Goal: Use online tool/utility: Utilize a website feature to perform a specific function

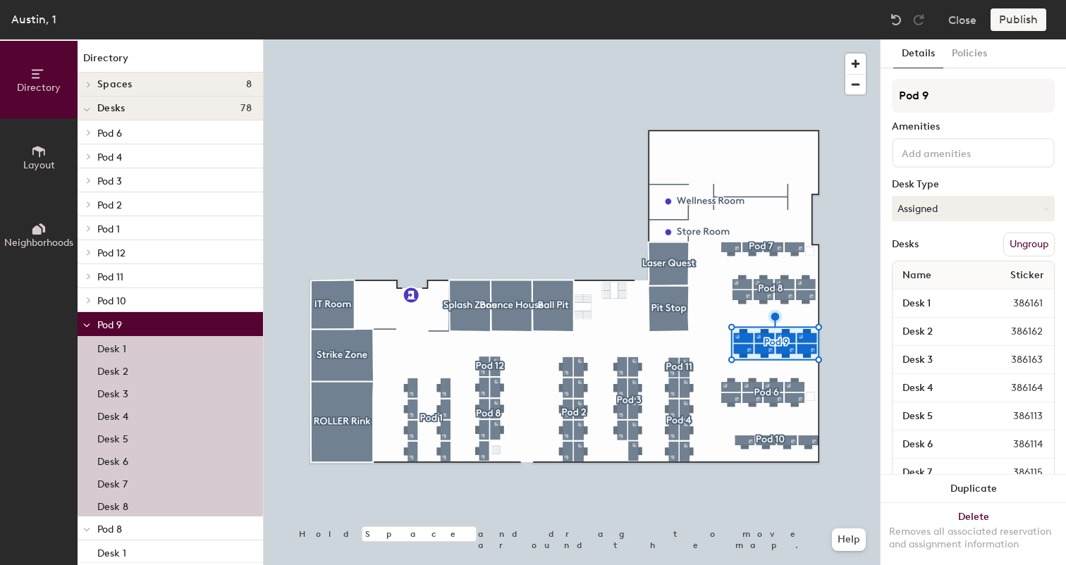
click at [1009, 247] on button "Ungroup" at bounding box center [1028, 245] width 51 height 24
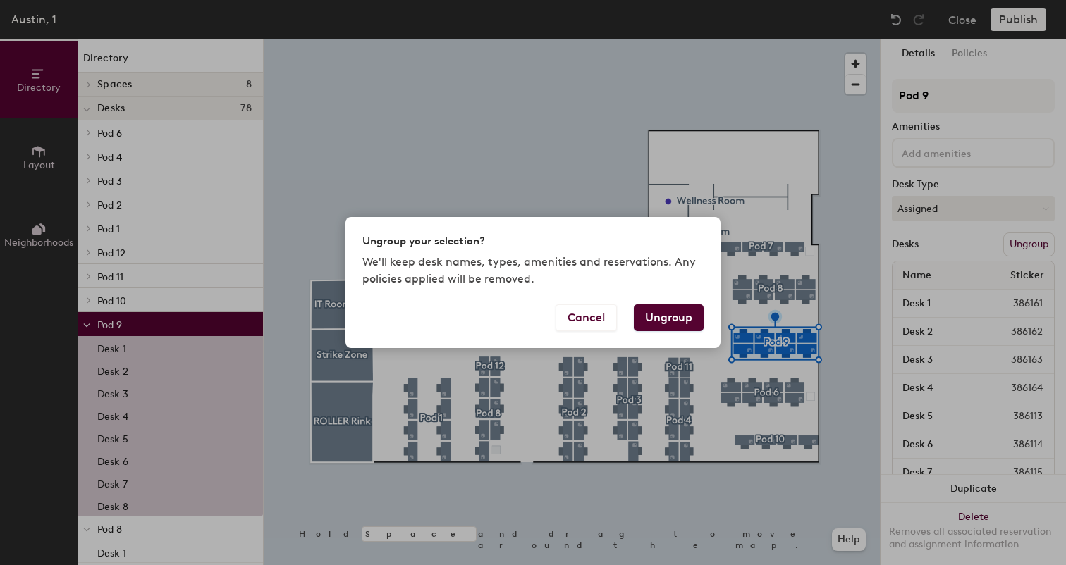
click at [661, 325] on button "Ungroup" at bounding box center [669, 318] width 70 height 27
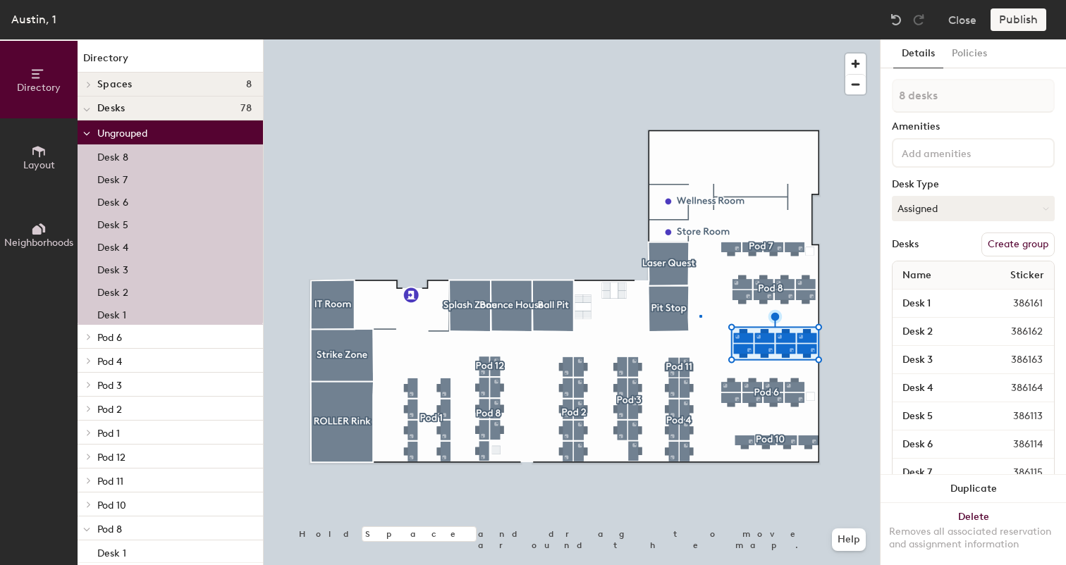
click at [699, 39] on div at bounding box center [572, 39] width 616 height 0
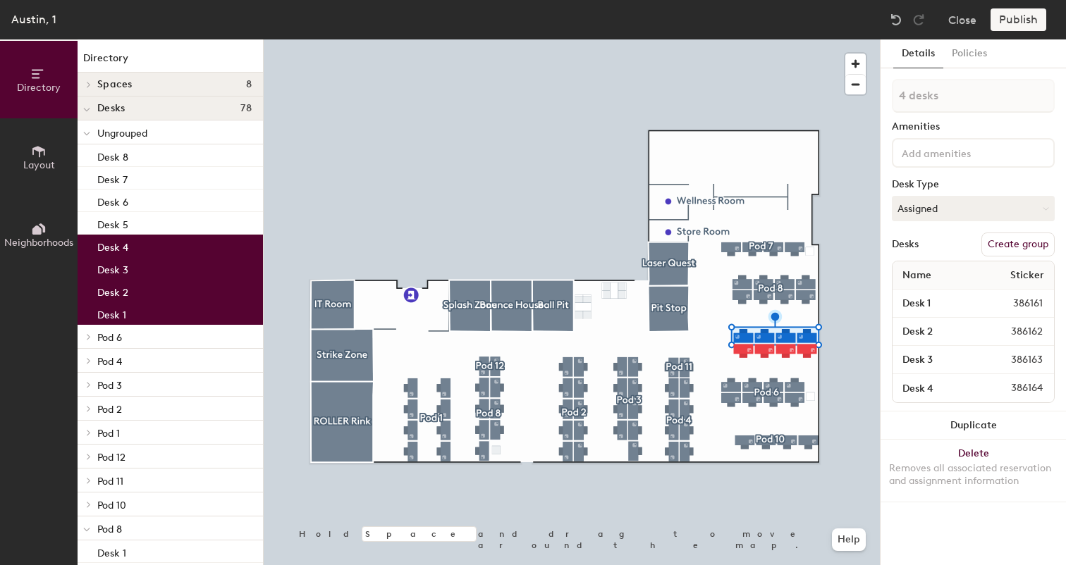
click at [1014, 238] on button "Create group" at bounding box center [1017, 245] width 73 height 24
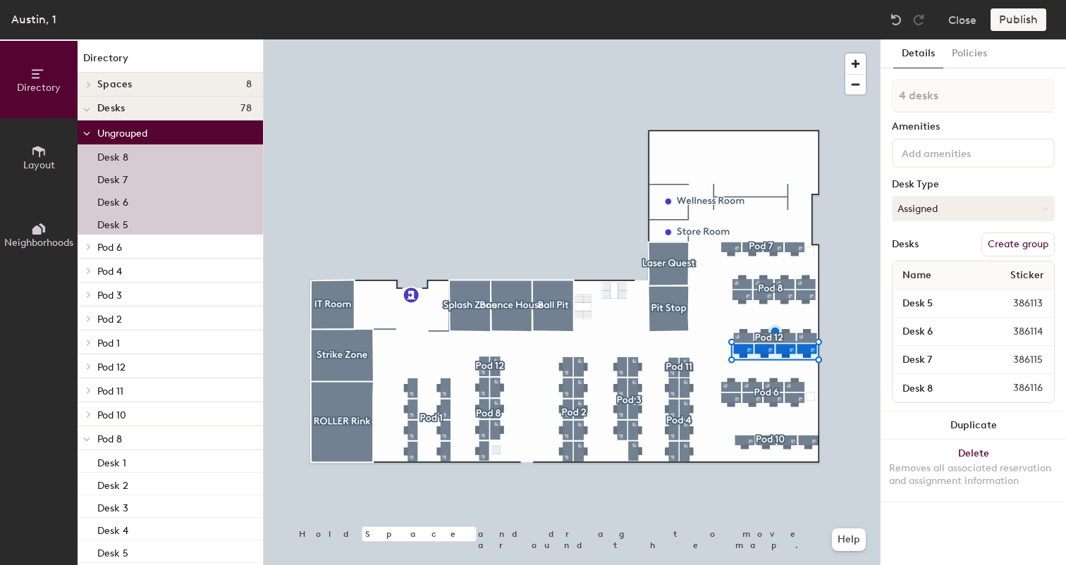
click at [1002, 248] on button "Create group" at bounding box center [1017, 245] width 73 height 24
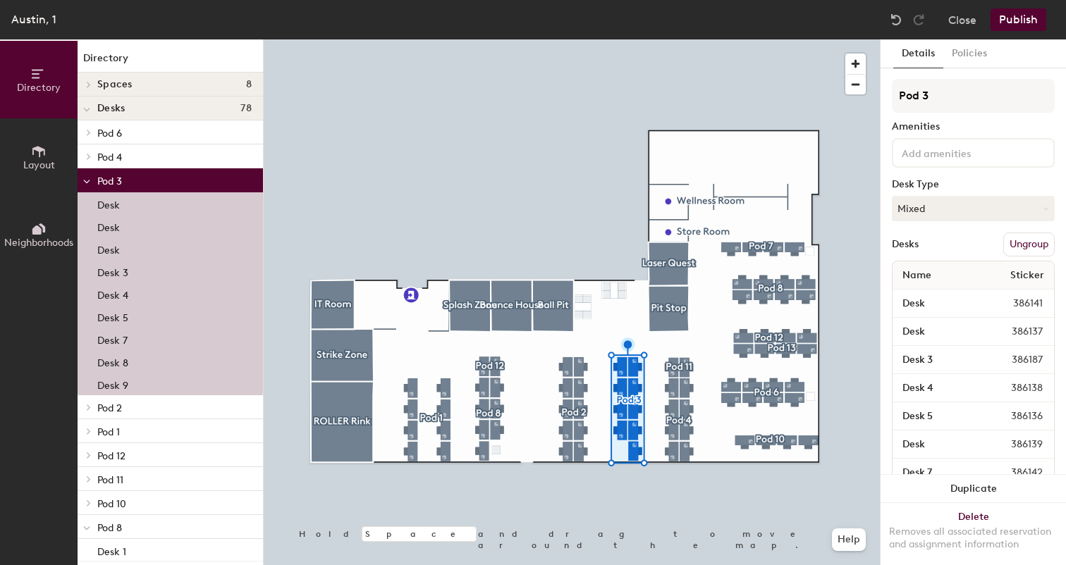
click at [1018, 247] on button "Ungroup" at bounding box center [1028, 245] width 51 height 24
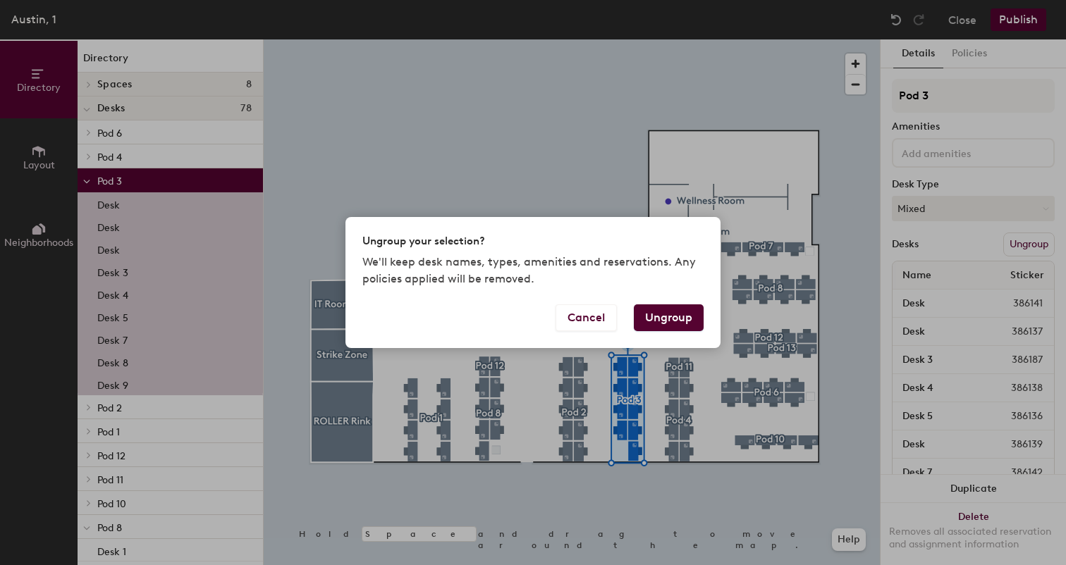
click at [680, 324] on button "Ungroup" at bounding box center [669, 318] width 70 height 27
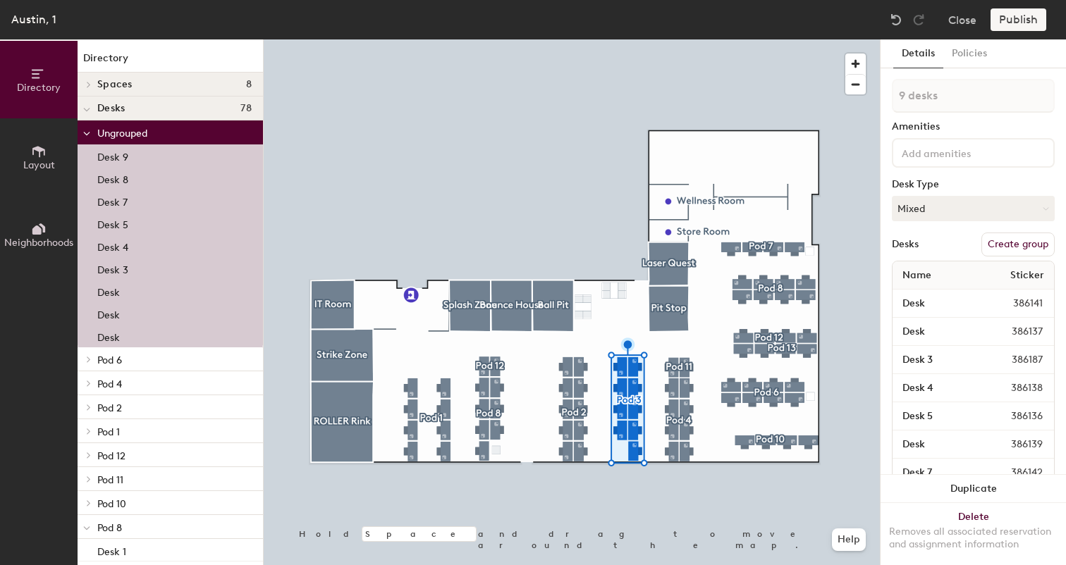
click at [601, 39] on div at bounding box center [572, 39] width 616 height 0
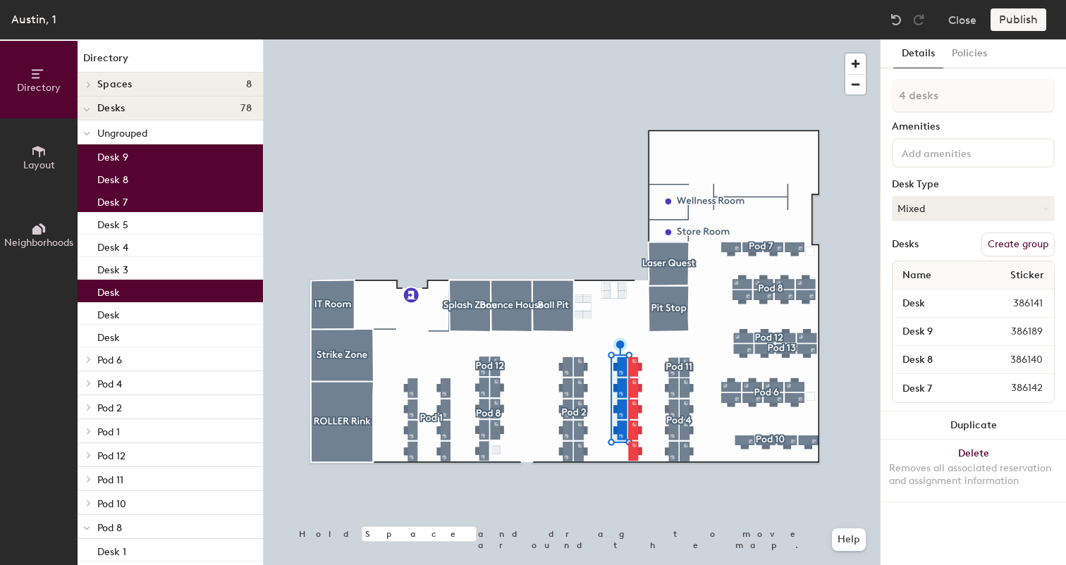
click at [1002, 243] on button "Create group" at bounding box center [1017, 245] width 73 height 24
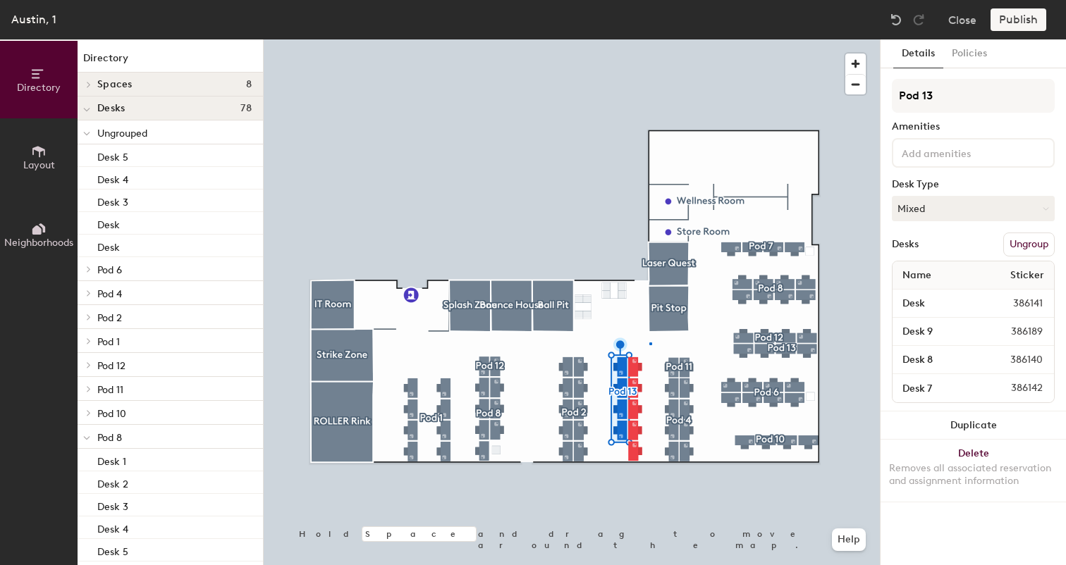
click at [650, 39] on div at bounding box center [572, 39] width 616 height 0
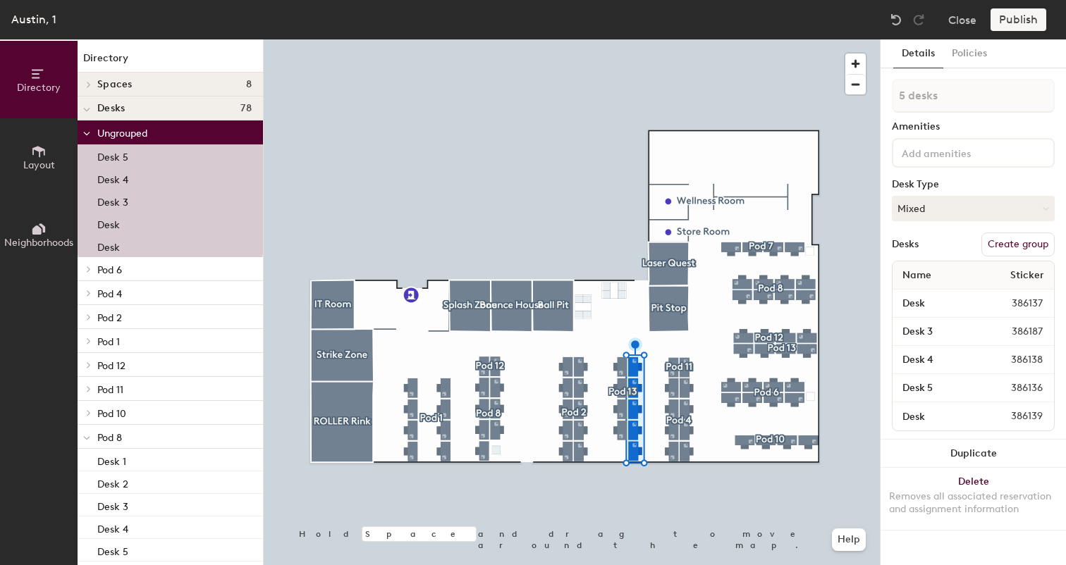
click at [1002, 245] on button "Create group" at bounding box center [1017, 245] width 73 height 24
